Goal: Navigation & Orientation: Understand site structure

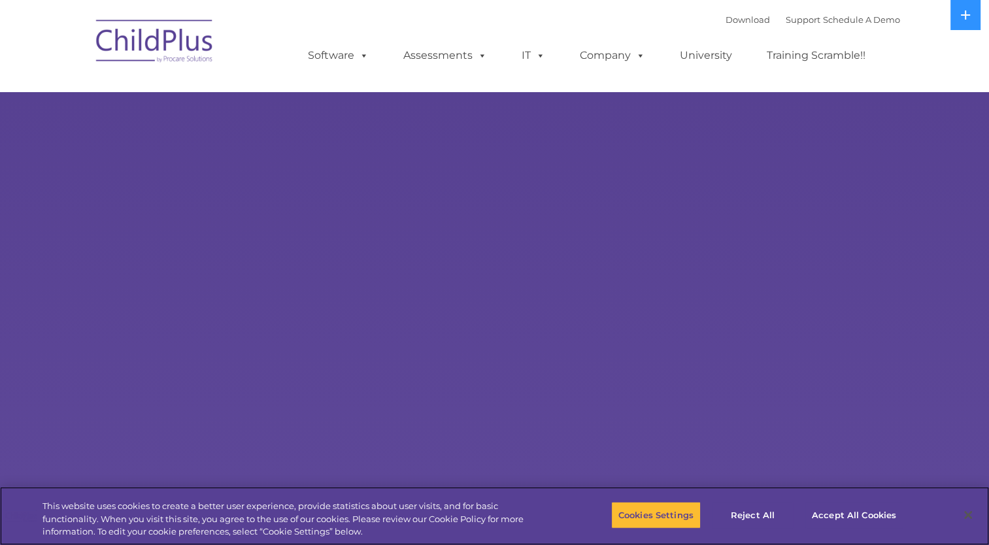
select select "MEDIUM"
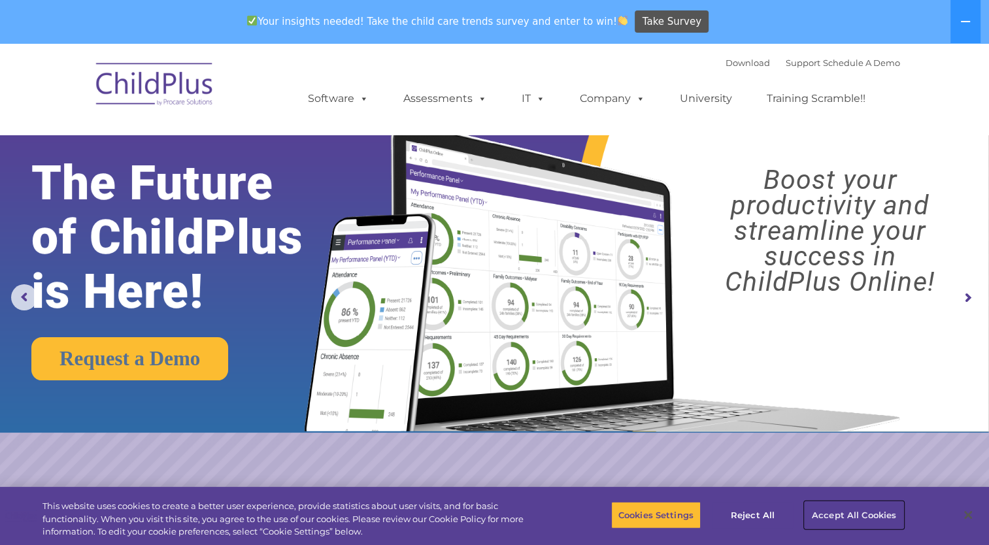
click at [844, 511] on button "Accept All Cookies" at bounding box center [854, 515] width 99 height 27
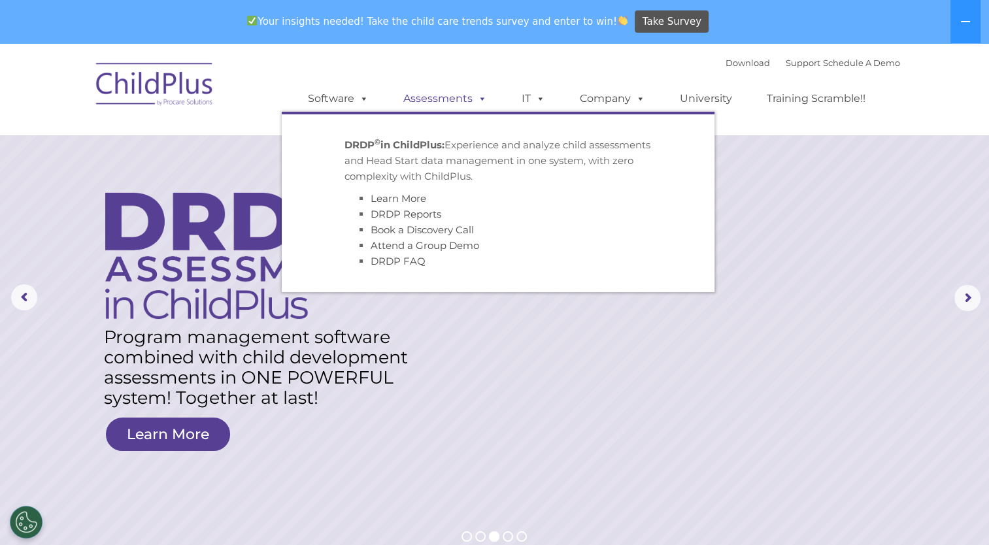
click at [448, 98] on link "Assessments" at bounding box center [445, 99] width 110 height 26
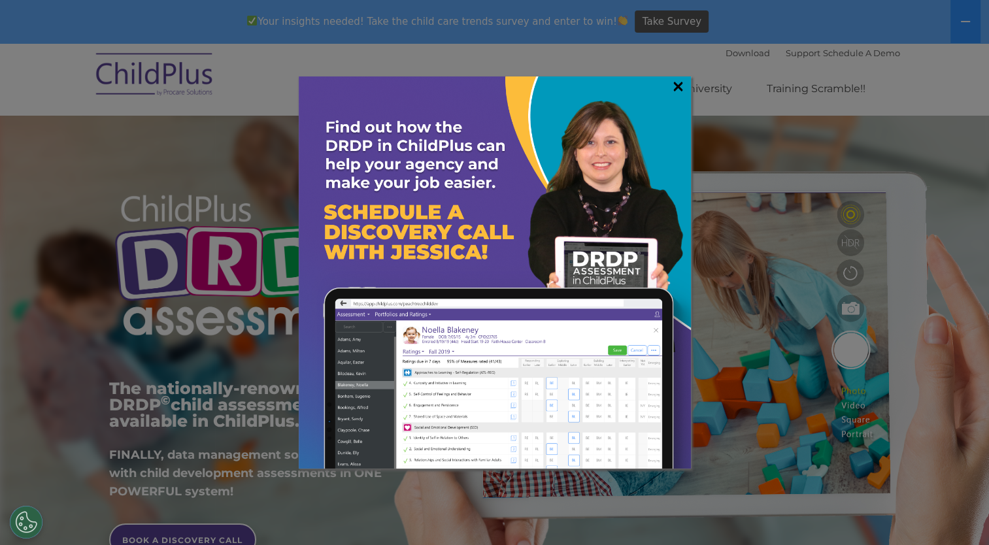
click at [680, 91] on link "×" at bounding box center [678, 86] width 15 height 13
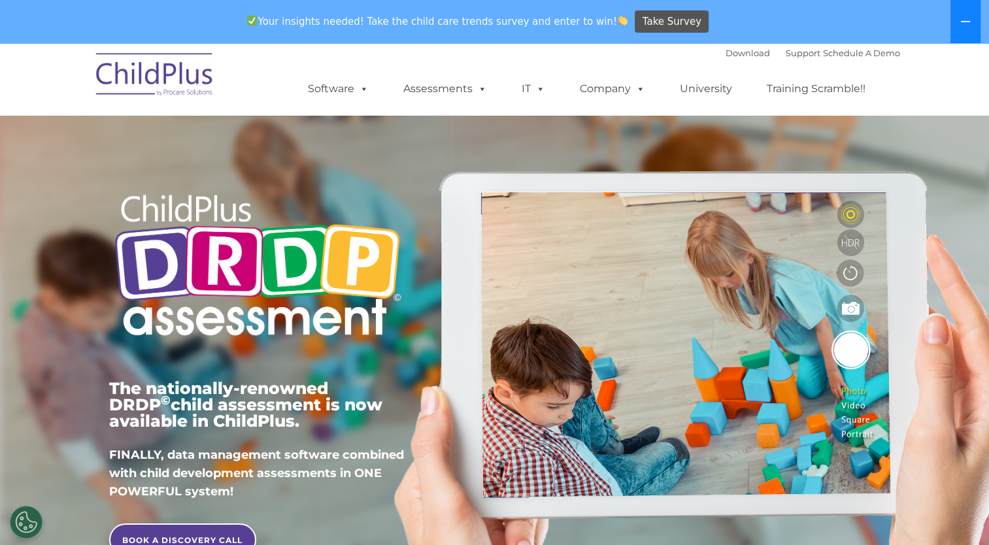
click at [972, 12] on button at bounding box center [966, 21] width 30 height 43
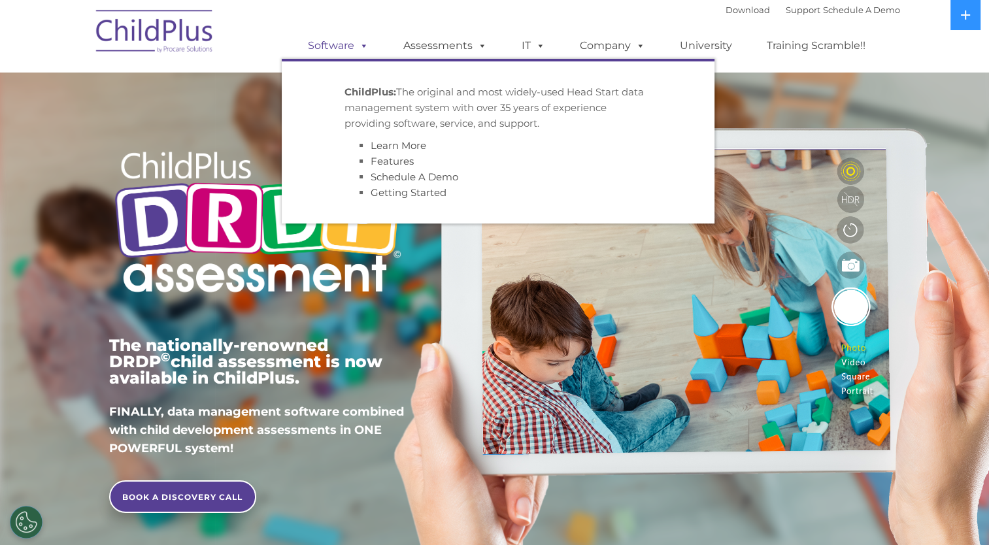
click at [340, 44] on link "Software" at bounding box center [338, 46] width 87 height 26
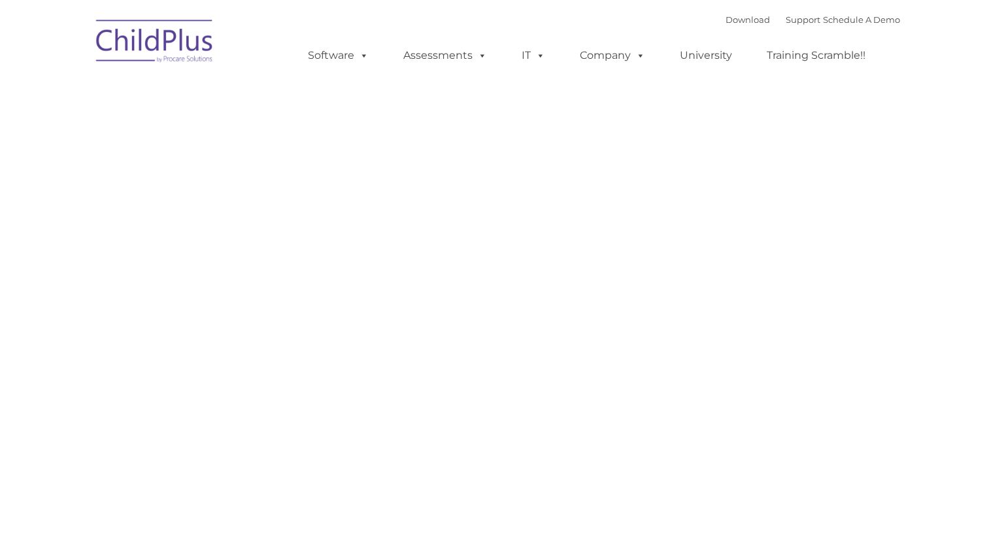
type input ""
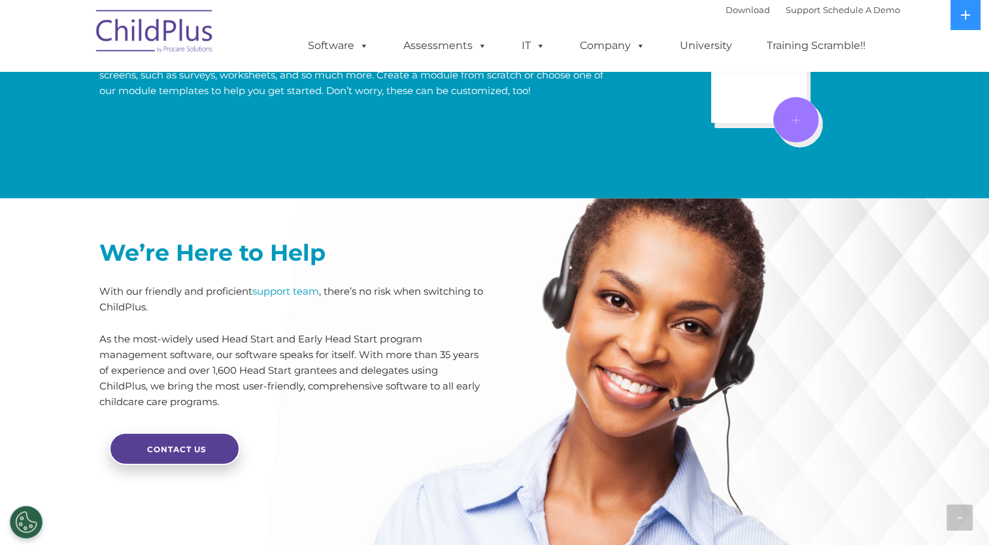
scroll to position [3156, 0]
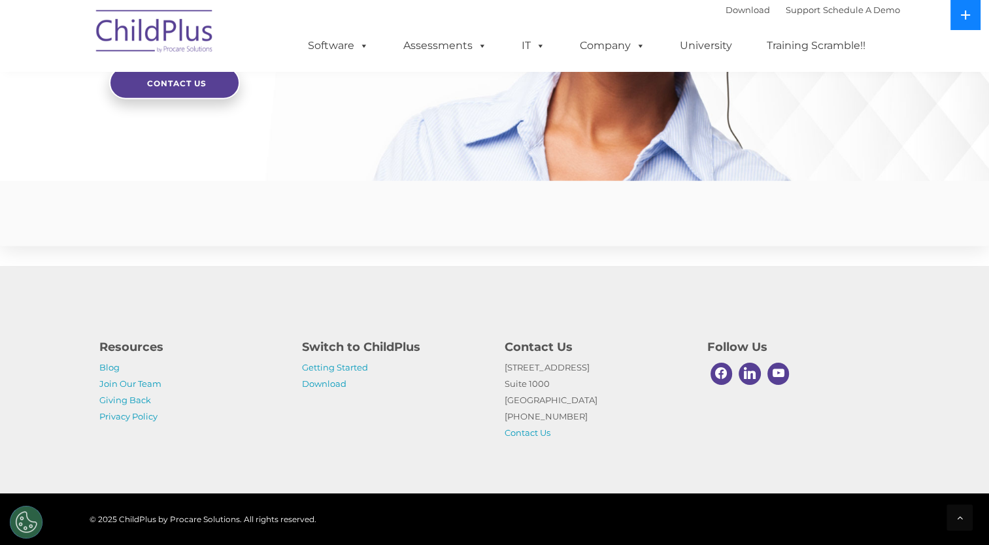
click at [965, 19] on icon at bounding box center [965, 14] width 9 height 9
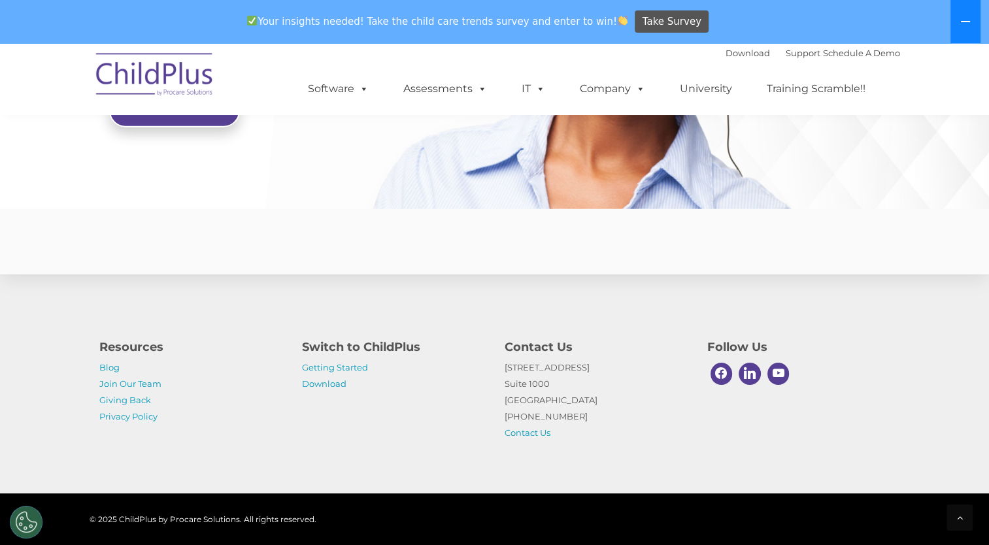
click at [965, 19] on icon at bounding box center [966, 21] width 10 height 10
